Goal: Information Seeking & Learning: Learn about a topic

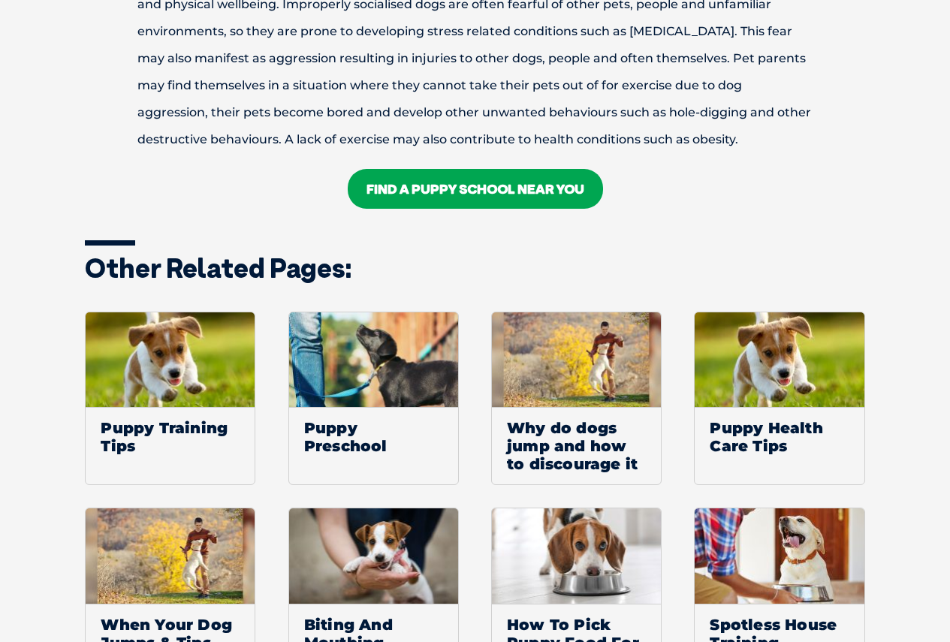
scroll to position [2178, 0]
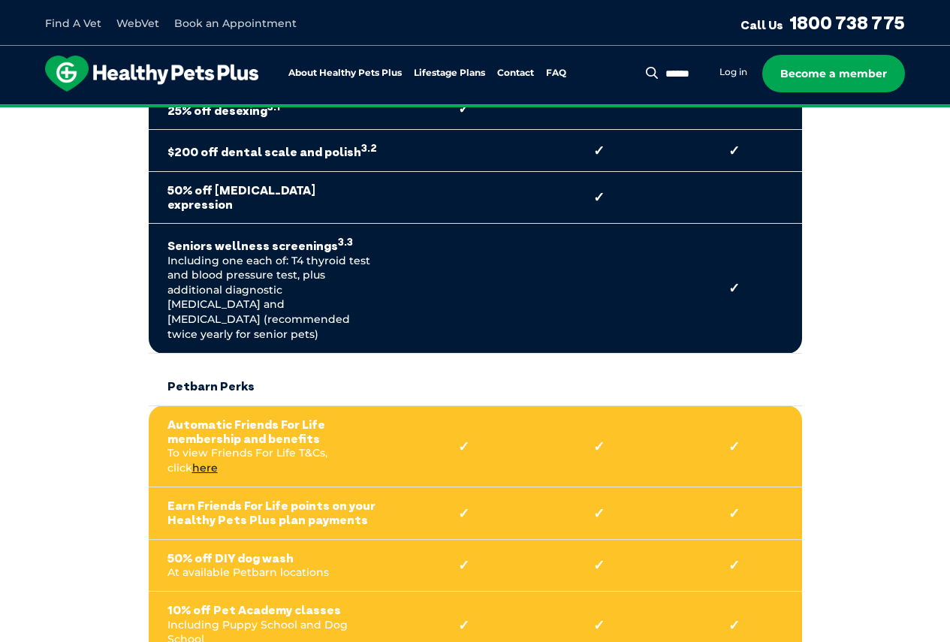
scroll to position [1126, 0]
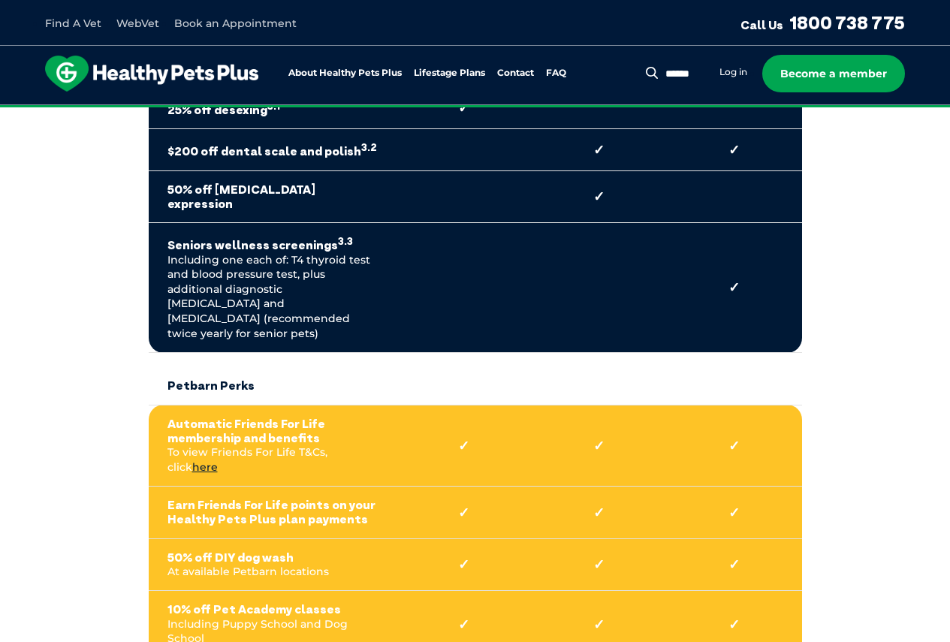
click at [282, 591] on td "10% off Pet Academy classes Including Puppy School and Dog School" at bounding box center [273, 624] width 248 height 67
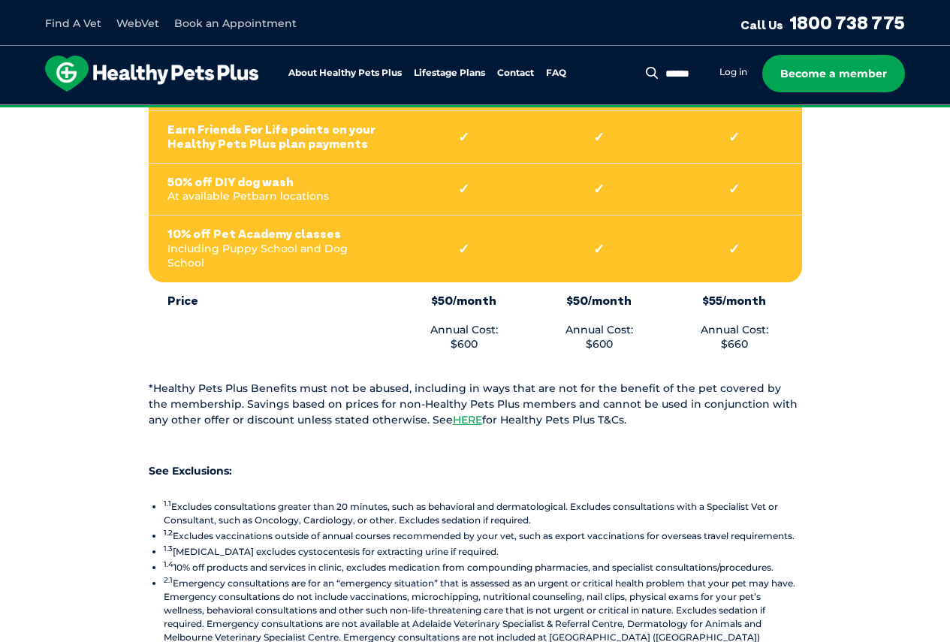
scroll to position [1427, 0]
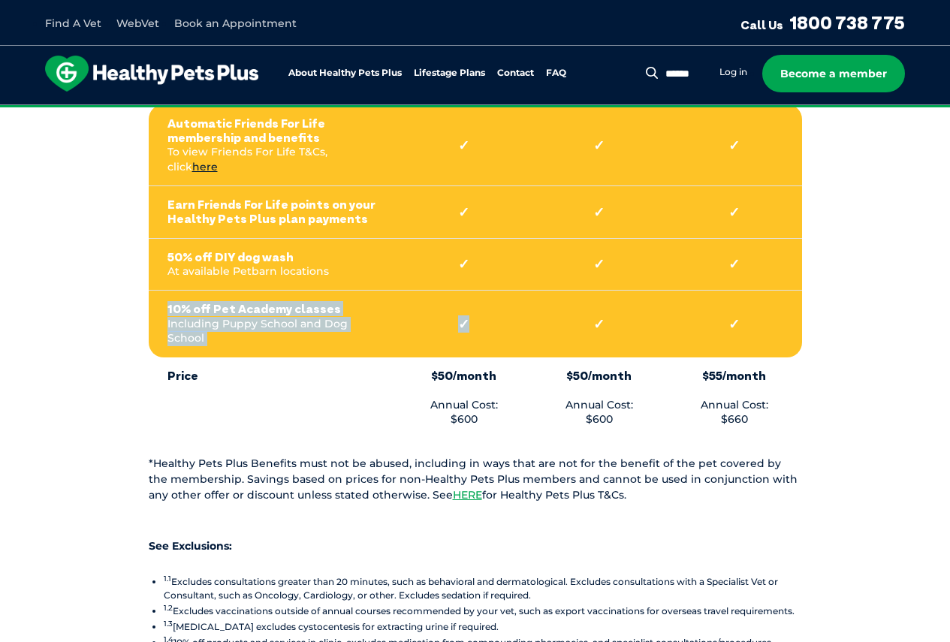
drag, startPoint x: 482, startPoint y: 243, endPoint x: 355, endPoint y: 233, distance: 127.3
click at [383, 291] on tr "10% off Pet Academy classes Including Puppy School and Dog School ✓ ✓ ✓" at bounding box center [475, 324] width 653 height 67
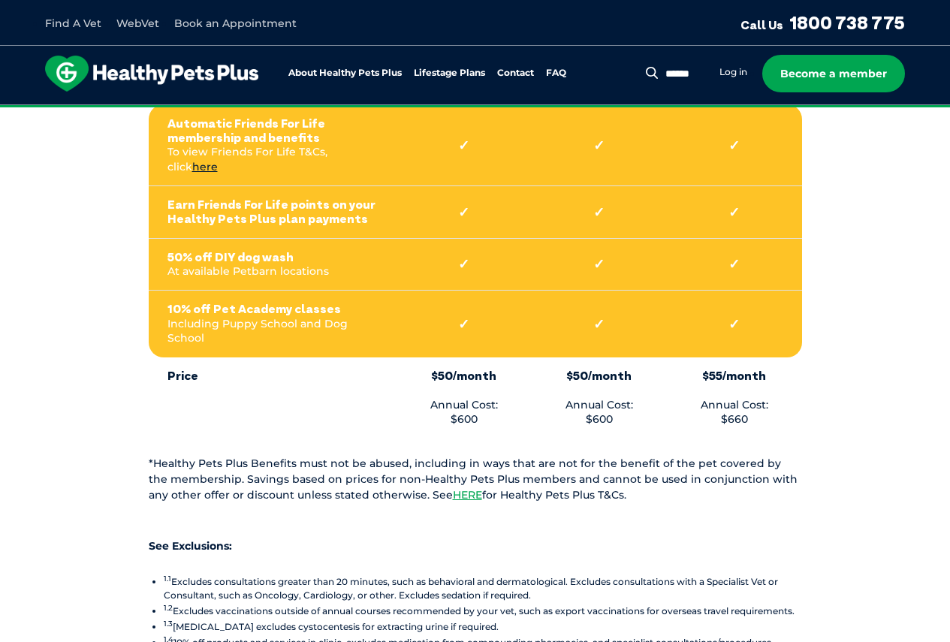
click at [318, 302] on strong "10% off Pet Academy classes" at bounding box center [272, 309] width 210 height 14
drag, startPoint x: 288, startPoint y: 261, endPoint x: 161, endPoint y: 237, distance: 129.2
click at [161, 291] on td "10% off Pet Academy classes Including Puppy School and Dog School" at bounding box center [273, 324] width 248 height 67
click at [233, 291] on td "10% off Pet Academy classes Including Puppy School and Dog School" at bounding box center [273, 324] width 248 height 67
click at [243, 291] on td "10% off Pet Academy classes Including Puppy School and Dog School" at bounding box center [273, 324] width 248 height 67
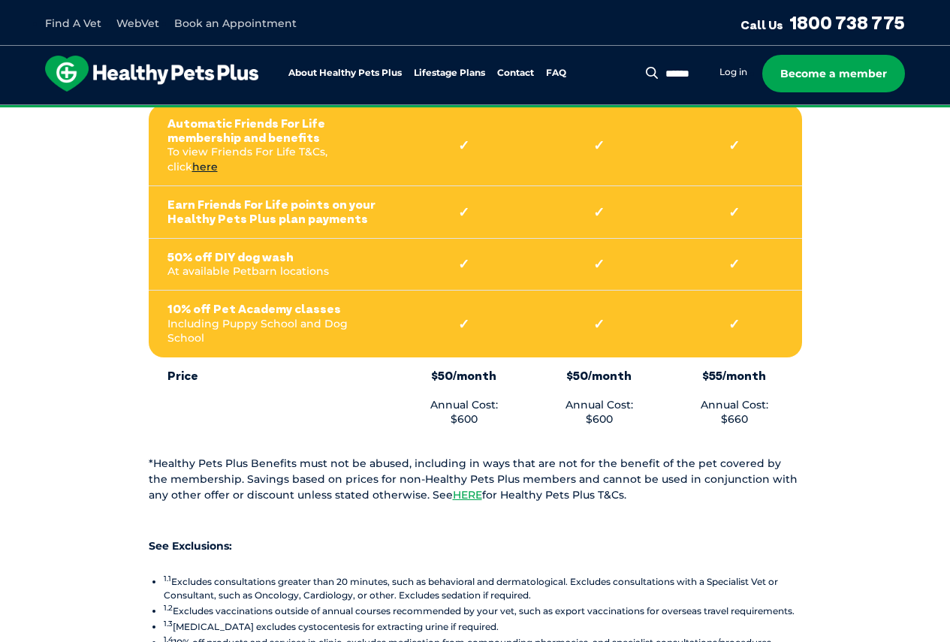
click at [296, 362] on td "Price" at bounding box center [273, 397] width 248 height 81
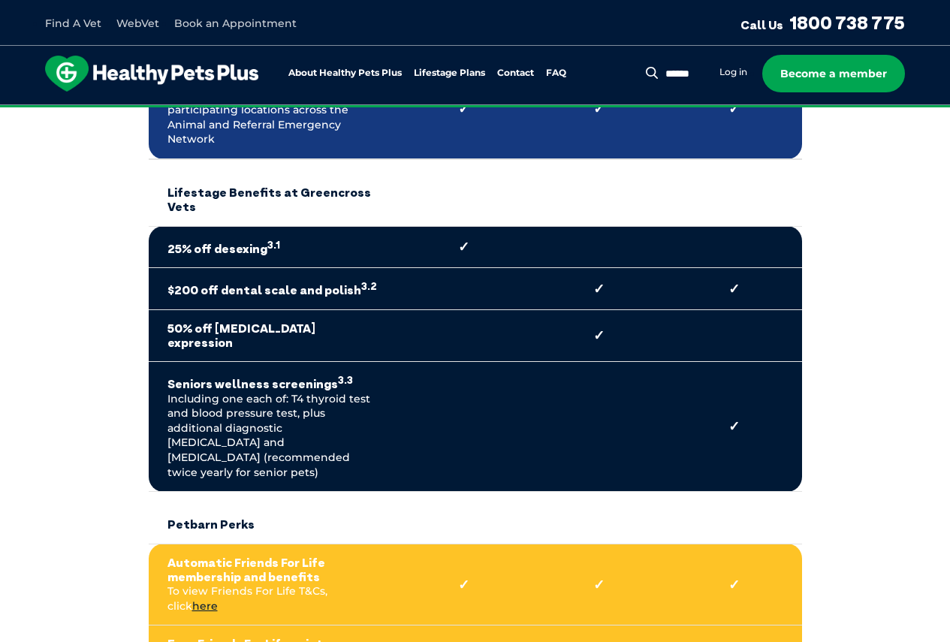
scroll to position [1277, 0]
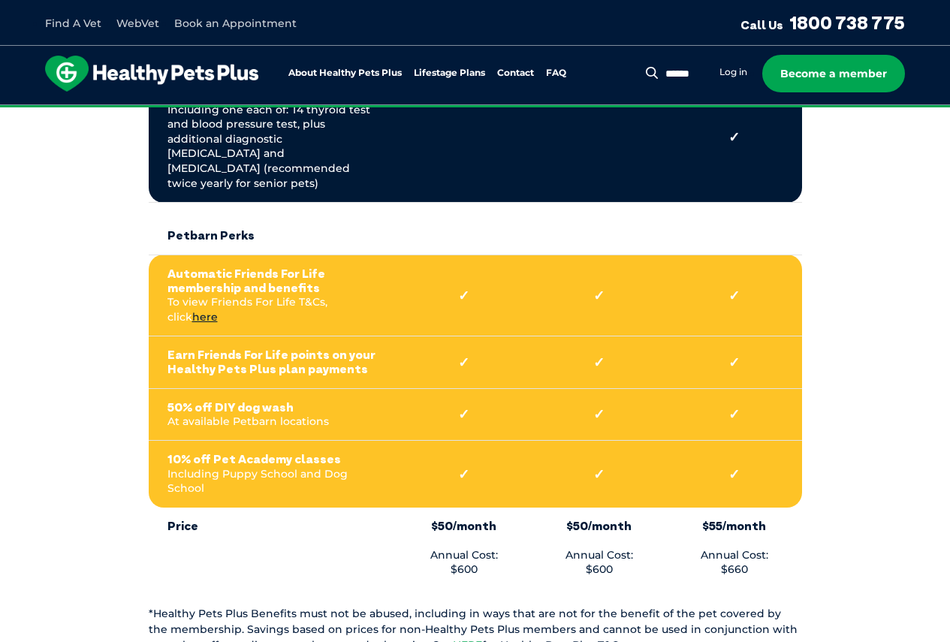
drag, startPoint x: 499, startPoint y: 402, endPoint x: 241, endPoint y: 394, distance: 257.7
click at [448, 466] on strong "✓" at bounding box center [464, 474] width 98 height 17
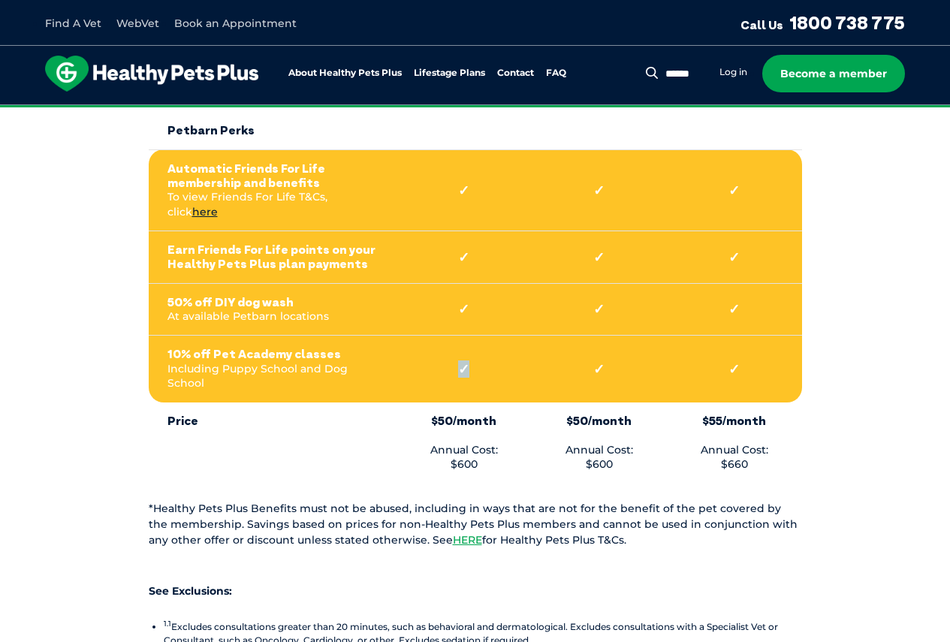
scroll to position [1502, 0]
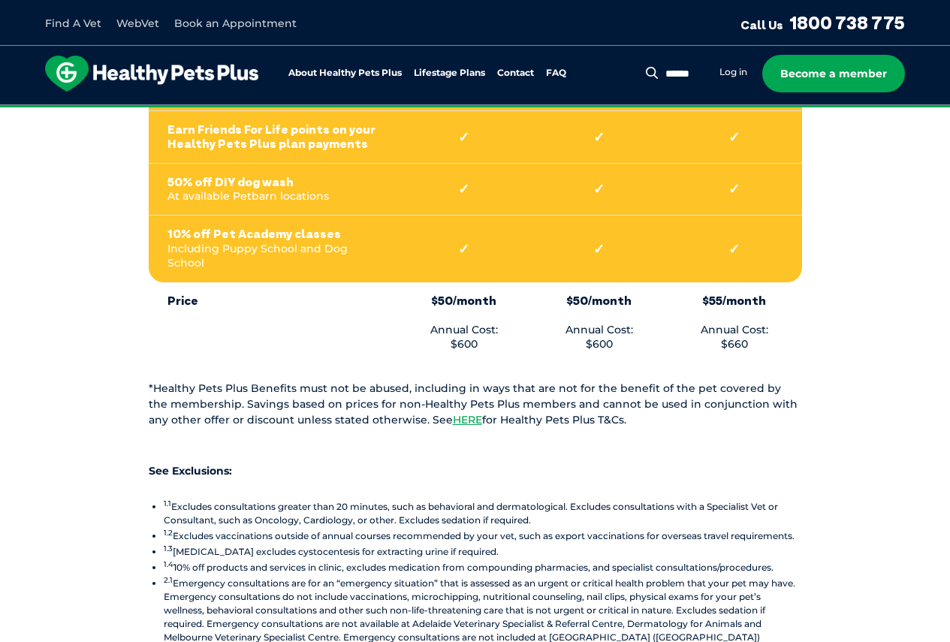
click at [579, 428] on p at bounding box center [475, 436] width 653 height 17
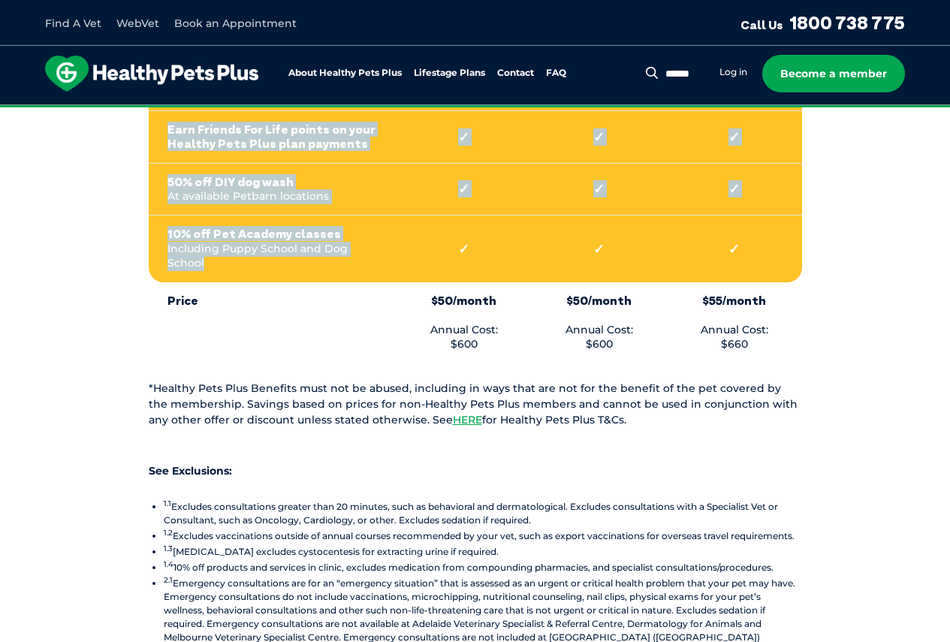
drag, startPoint x: 291, startPoint y: 191, endPoint x: 188, endPoint y: 297, distance: 148.2
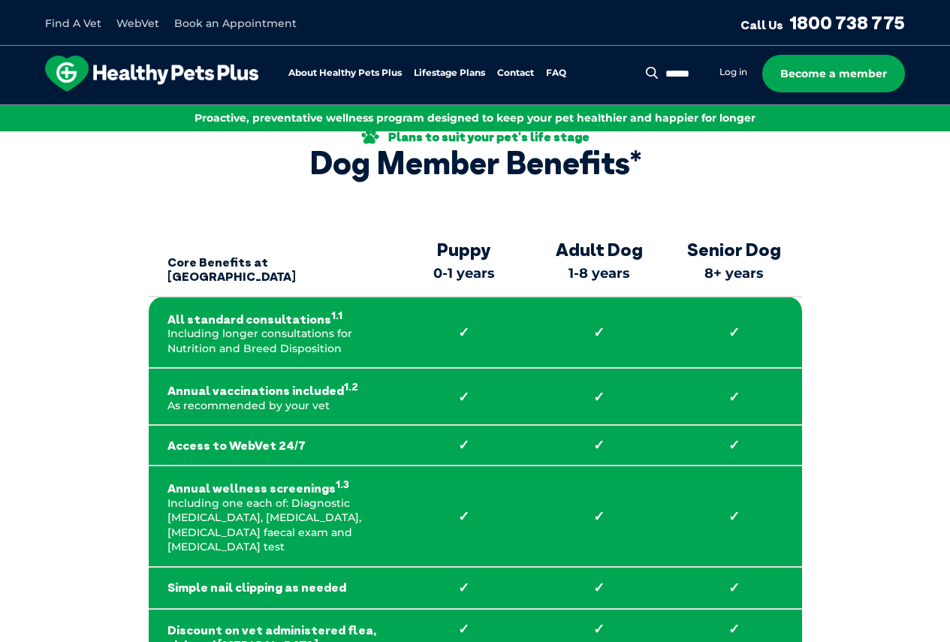
scroll to position [0, 0]
